Goal: Task Accomplishment & Management: Use online tool/utility

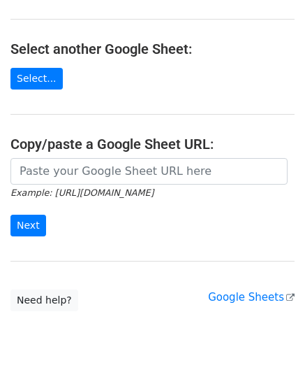
scroll to position [140, 0]
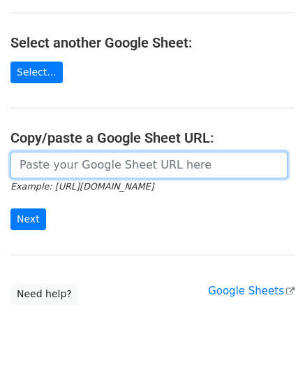
click at [60, 169] on input "url" at bounding box center [148, 165] width 277 height 27
paste input "[URL][DOMAIN_NAME]"
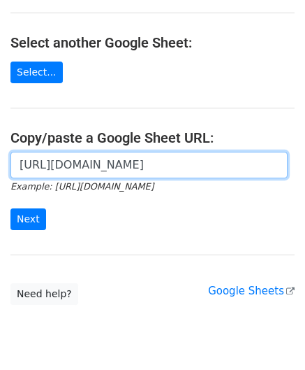
scroll to position [0, 310]
type input "https://docs.google.com/spreadsheets/d/1ImCSNVZlgMFacX82dE1V3lyZ2udRvrRMp6wgXYV…"
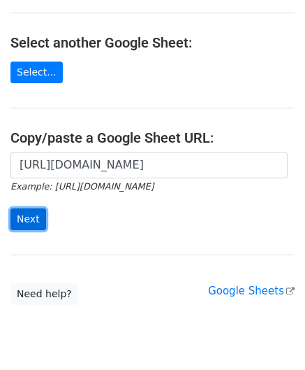
click at [34, 215] on input "Next" at bounding box center [28, 219] width 36 height 22
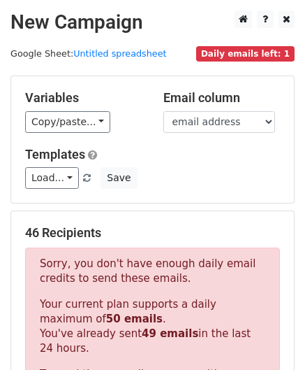
scroll to position [472, 0]
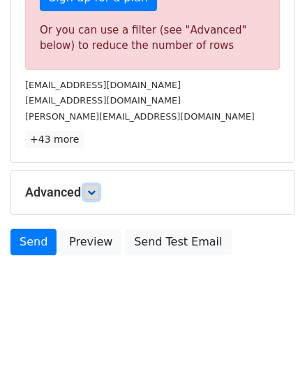
click at [92, 188] on icon at bounding box center [91, 192] width 8 height 8
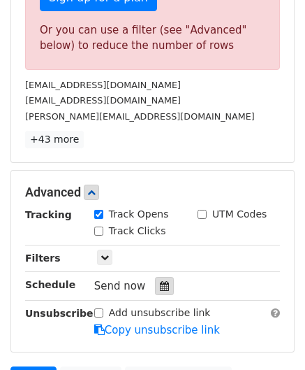
click at [155, 277] on div at bounding box center [164, 286] width 19 height 18
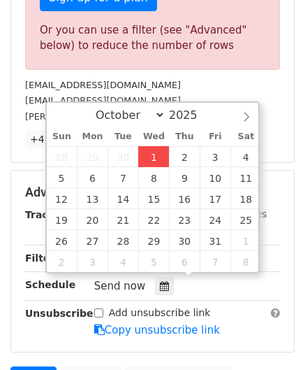
type input "[DATE] 12:00"
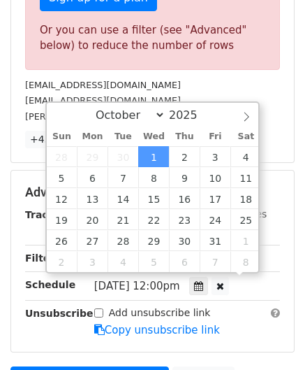
scroll to position [0, 0]
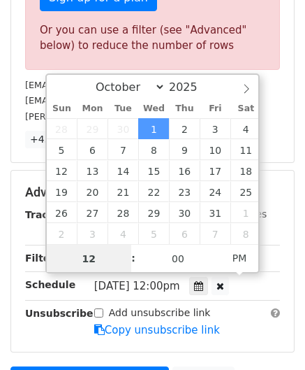
paste input "6"
type input "6"
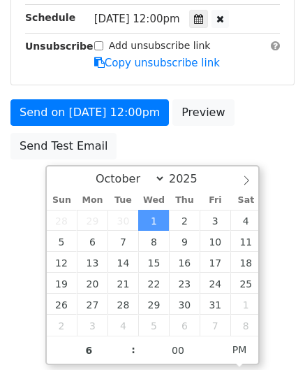
type input "[DATE] 18:00"
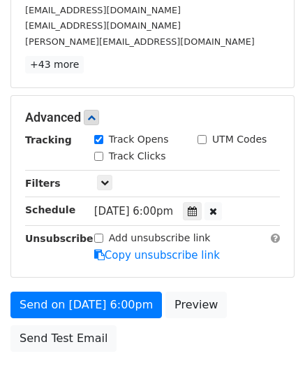
scroll to position [641, 0]
